Goal: Task Accomplishment & Management: Use online tool/utility

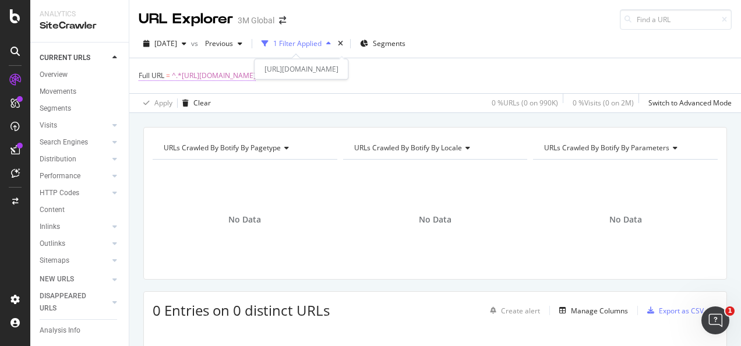
scroll to position [160, 0]
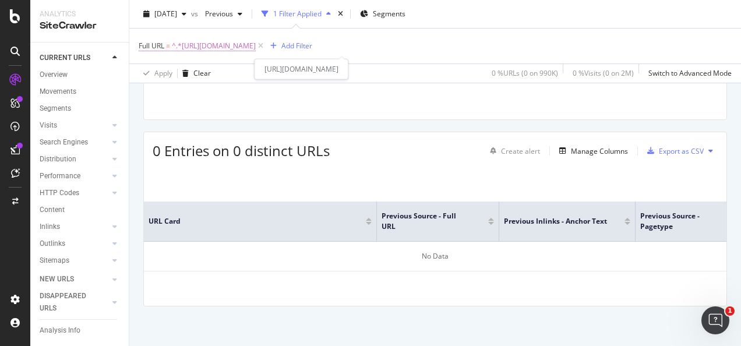
click at [256, 49] on span "^.*[URL][DOMAIN_NAME]" at bounding box center [214, 46] width 84 height 16
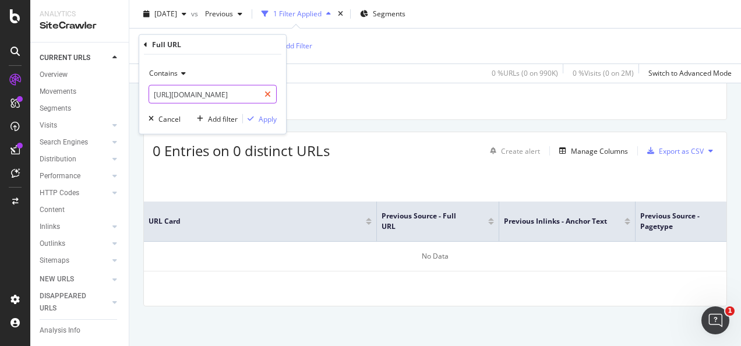
drag, startPoint x: 260, startPoint y: 100, endPoint x: 266, endPoint y: 96, distance: 7.3
click at [262, 98] on div at bounding box center [267, 94] width 17 height 19
click at [259, 96] on input "text" at bounding box center [212, 94] width 127 height 19
paste input "[URL][DOMAIN_NAME]"
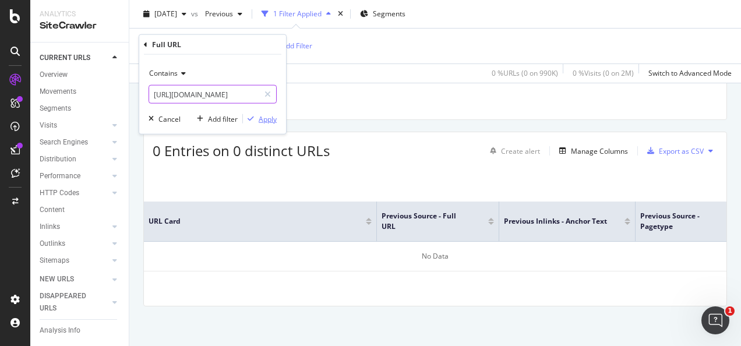
type input "[URL][DOMAIN_NAME]"
click at [269, 118] on div "Apply" at bounding box center [268, 119] width 18 height 10
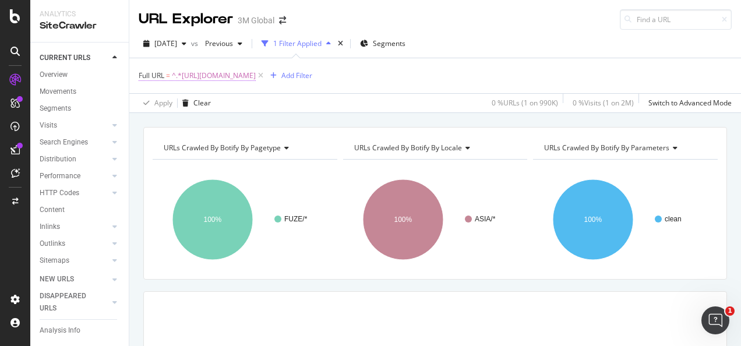
click at [256, 76] on span "^.*[URL][DOMAIN_NAME]" at bounding box center [214, 76] width 84 height 16
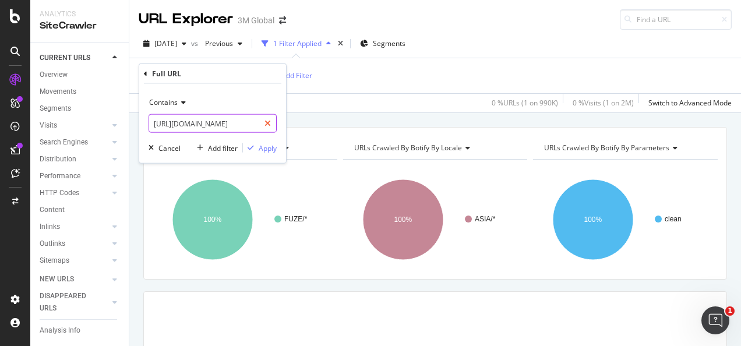
click at [266, 124] on icon at bounding box center [268, 123] width 6 height 8
click at [252, 125] on input "text" at bounding box center [212, 123] width 127 height 19
paste input "[URL][DOMAIN_NAME]"
type input "[URL][DOMAIN_NAME]"
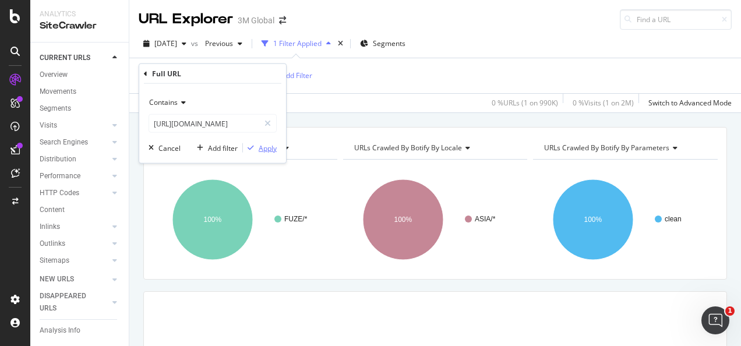
scroll to position [0, 0]
click at [265, 152] on div "Apply" at bounding box center [268, 148] width 18 height 10
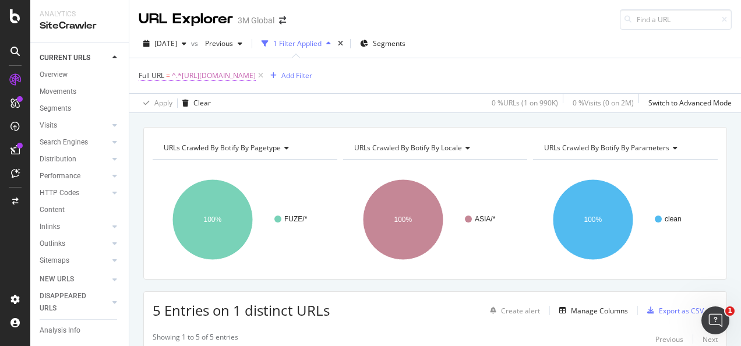
click at [256, 76] on span "^.*[URL][DOMAIN_NAME]" at bounding box center [214, 76] width 84 height 16
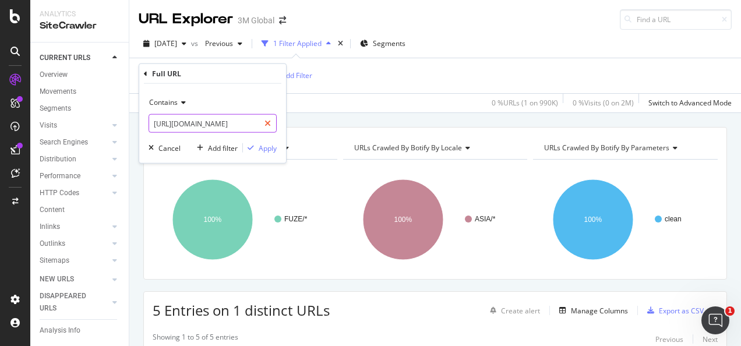
click at [266, 123] on icon at bounding box center [268, 123] width 6 height 8
click at [244, 125] on input "text" at bounding box center [212, 123] width 127 height 19
paste input "[URL][DOMAIN_NAME]"
type input "[URL][DOMAIN_NAME]"
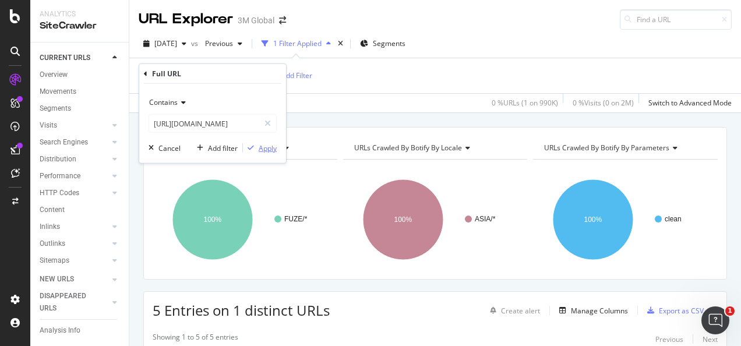
scroll to position [0, 0]
click at [253, 147] on icon "button" at bounding box center [251, 148] width 6 height 7
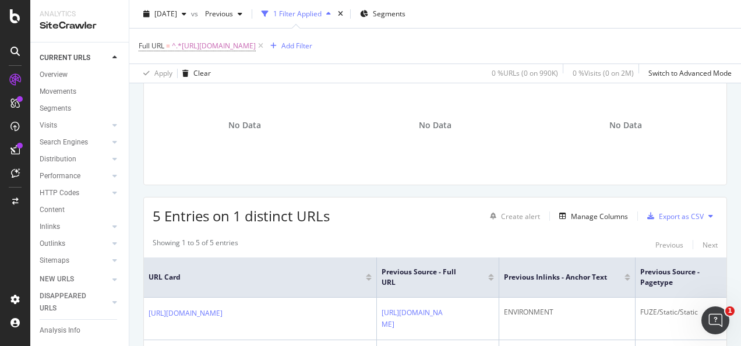
scroll to position [233, 0]
